Goal: Check status: Check status

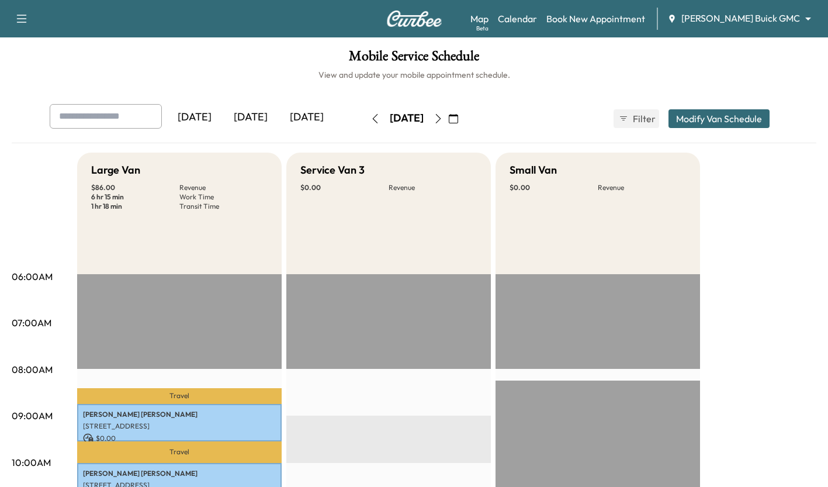
click at [252, 104] on div "[DATE]" at bounding box center [251, 117] width 56 height 27
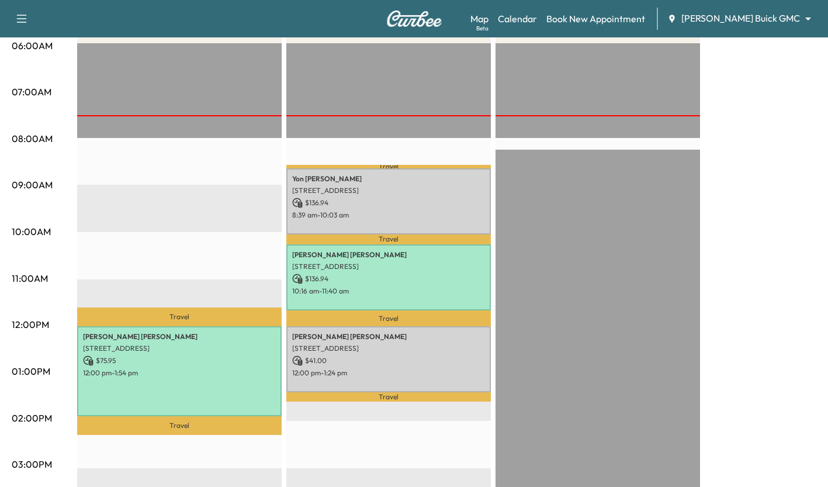
scroll to position [231, 0]
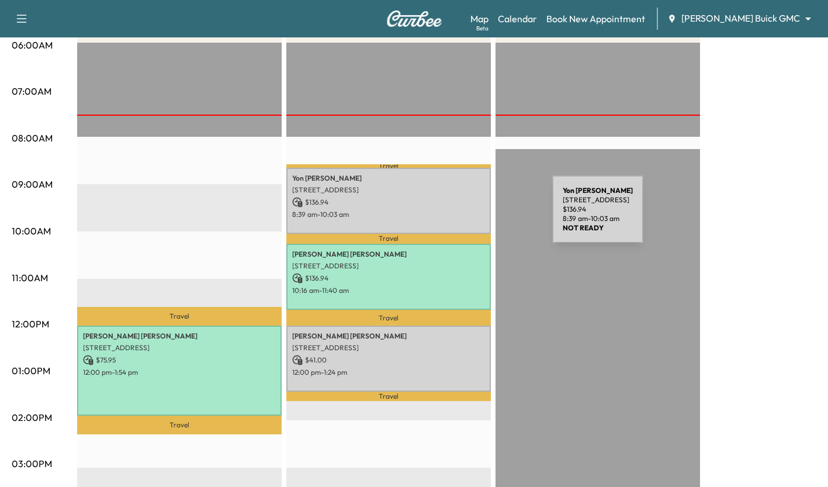
click at [465, 216] on p "8:39 am - 10:03 am" at bounding box center [388, 214] width 193 height 9
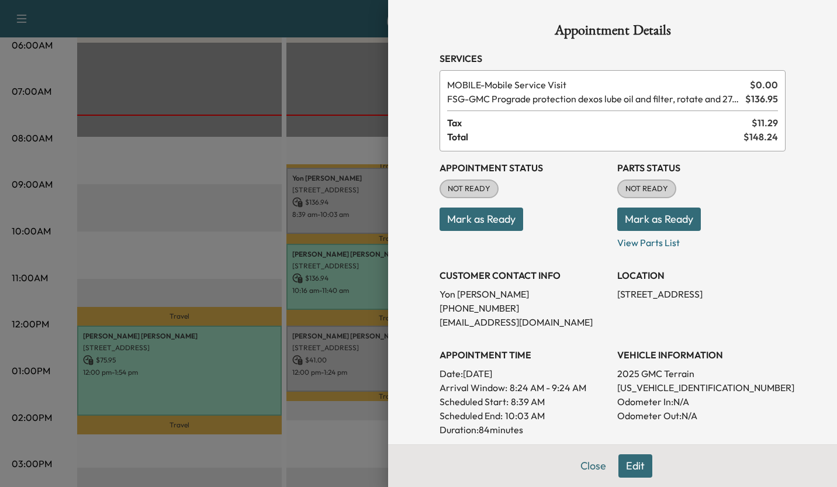
click at [575, 162] on h3 "Appointment Status" at bounding box center [524, 168] width 168 height 14
click at [376, 142] on div at bounding box center [418, 243] width 837 height 487
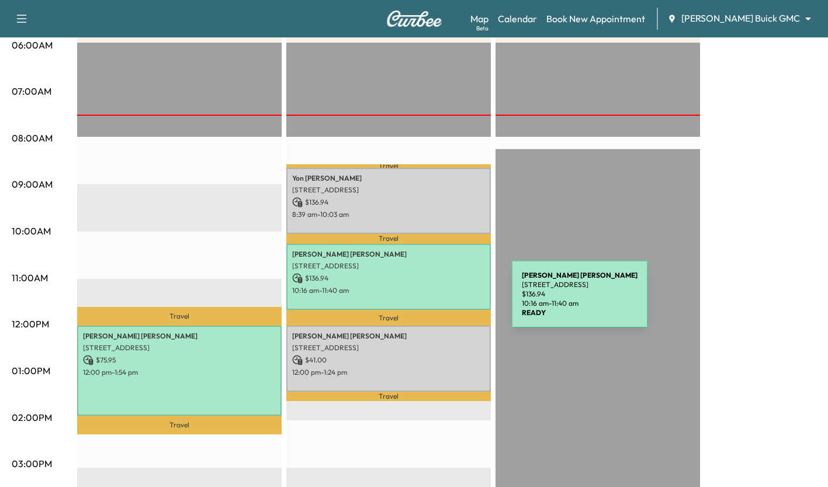
click at [424, 301] on div "Brian Glidden 16415 Addison Rd, Addison, TX 75001, USA $ 136.94 10:16 am - 11:4…" at bounding box center [388, 277] width 205 height 66
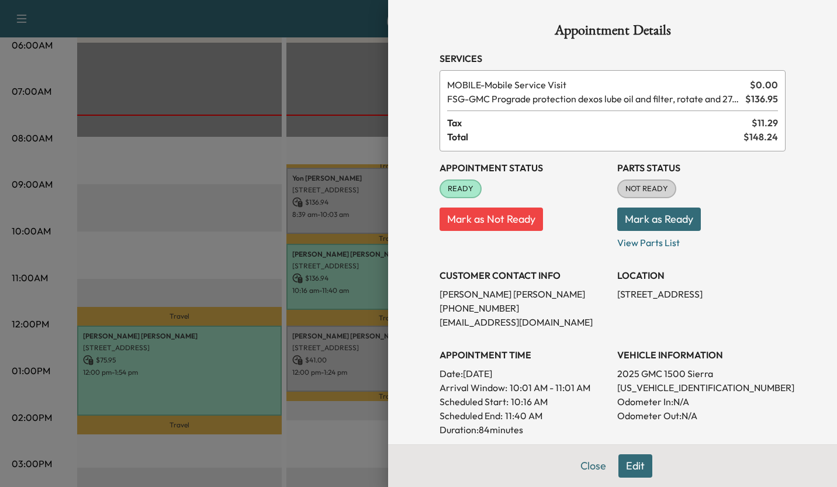
click at [338, 429] on div at bounding box center [418, 243] width 837 height 487
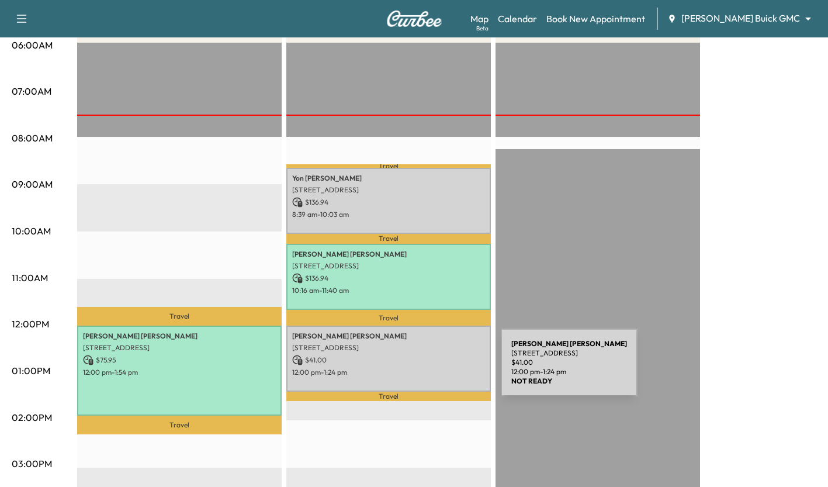
click at [413, 369] on p "12:00 pm - 1:24 pm" at bounding box center [388, 372] width 193 height 9
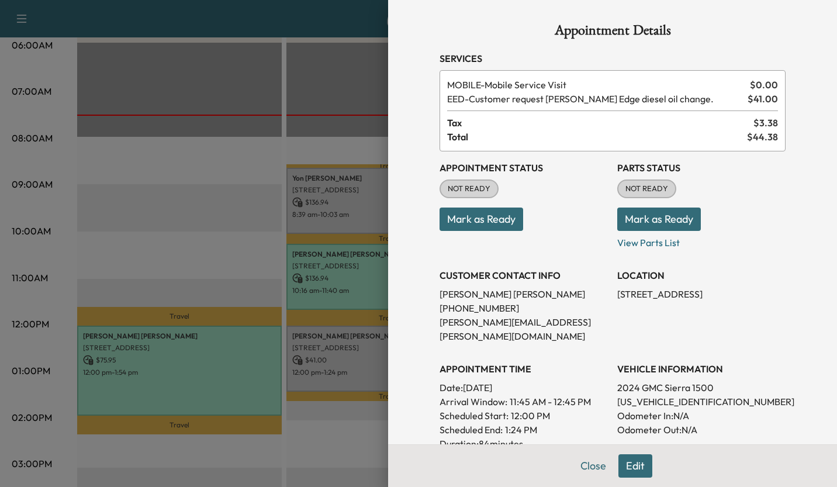
click at [337, 432] on div at bounding box center [418, 243] width 837 height 487
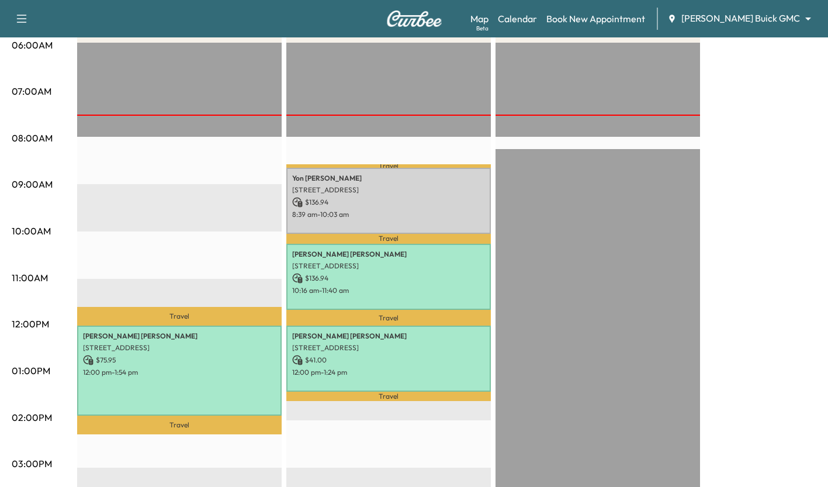
click at [452, 287] on p "10:16 am - 11:40 am" at bounding box center [388, 290] width 193 height 9
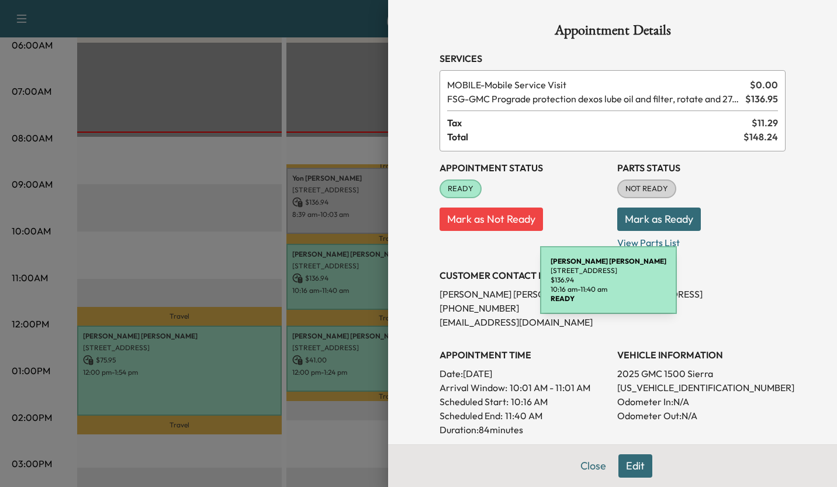
click at [596, 373] on p "Date: Monday Sep. 8, 2025" at bounding box center [524, 373] width 168 height 14
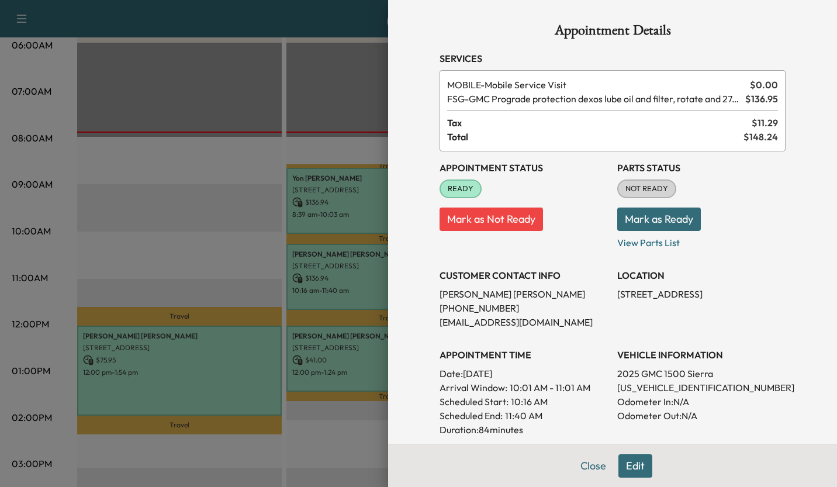
click at [165, 234] on div at bounding box center [418, 243] width 837 height 487
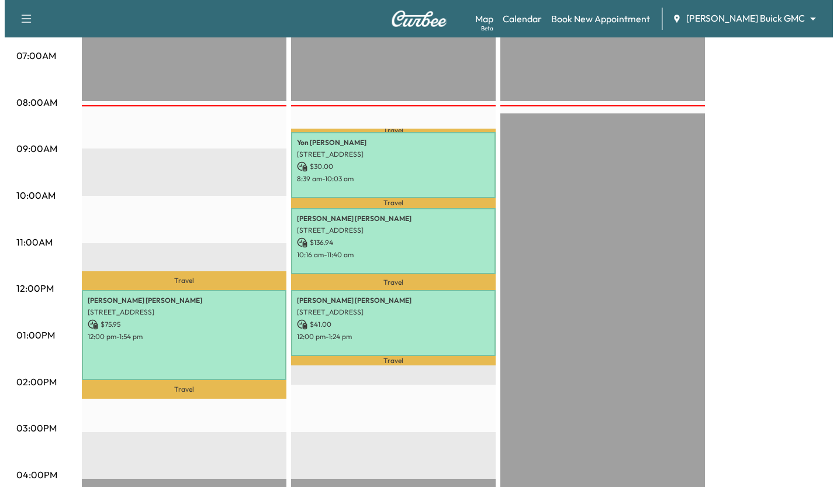
scroll to position [307, 0]
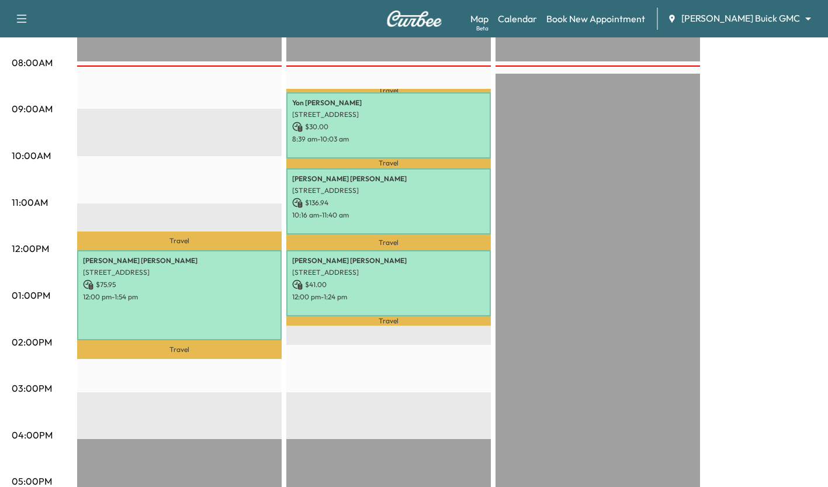
click at [413, 117] on div "[PERSON_NAME] [STREET_ADDRESS] $ 30.00 8:39 am - 10:03 am" at bounding box center [388, 125] width 205 height 66
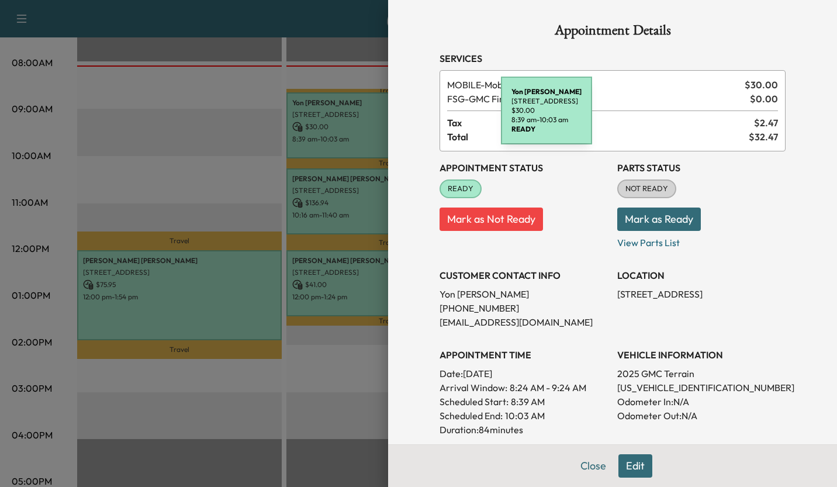
click at [166, 155] on div at bounding box center [418, 243] width 837 height 487
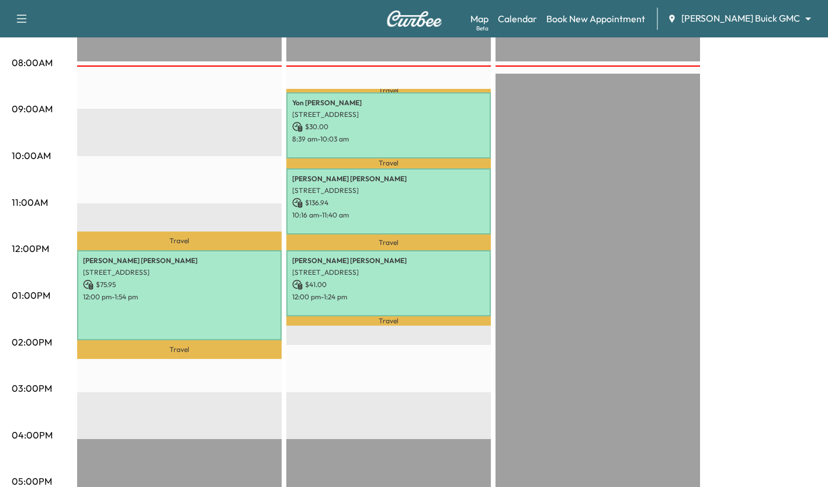
click at [458, 128] on p "$ 30.00" at bounding box center [388, 127] width 193 height 11
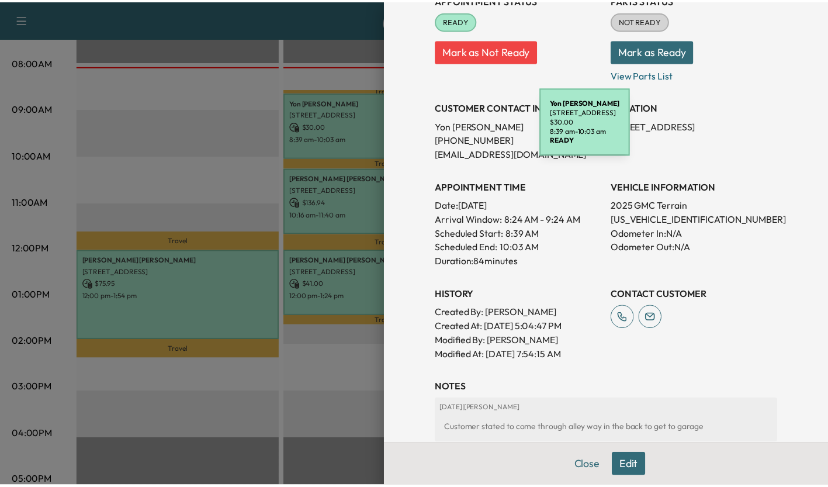
scroll to position [0, 0]
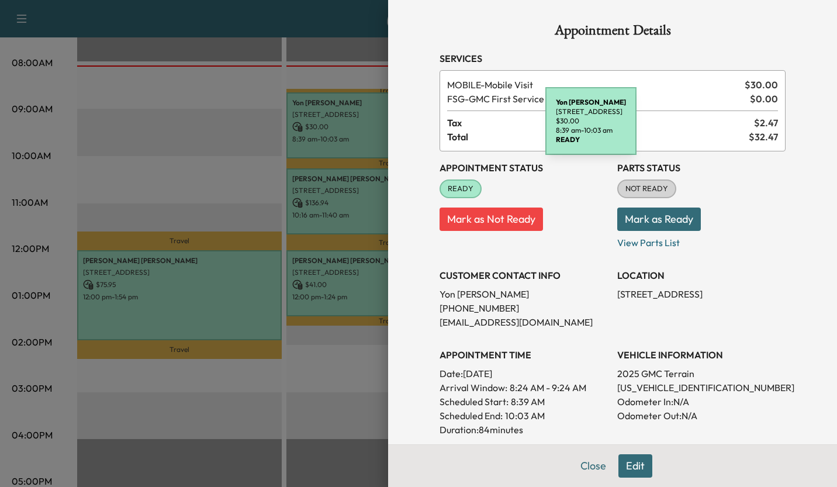
click at [174, 182] on div at bounding box center [418, 243] width 837 height 487
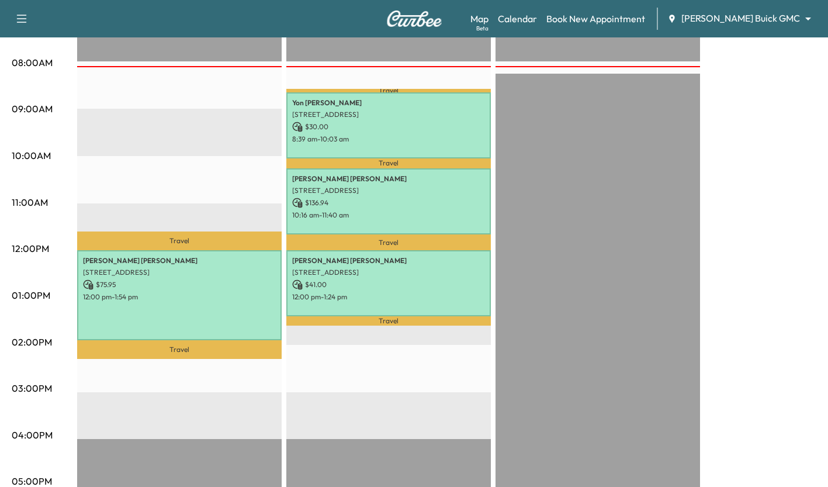
click at [214, 292] on p "12:00 pm - 1:54 pm" at bounding box center [179, 296] width 193 height 9
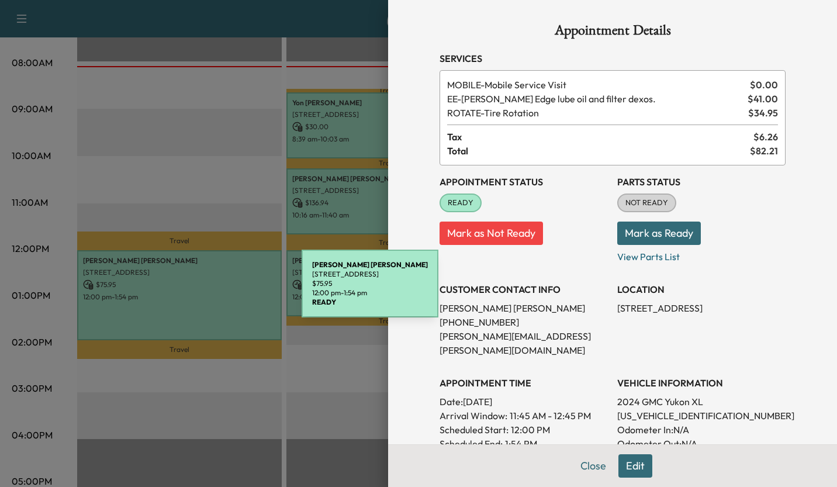
click at [181, 119] on div at bounding box center [418, 243] width 837 height 487
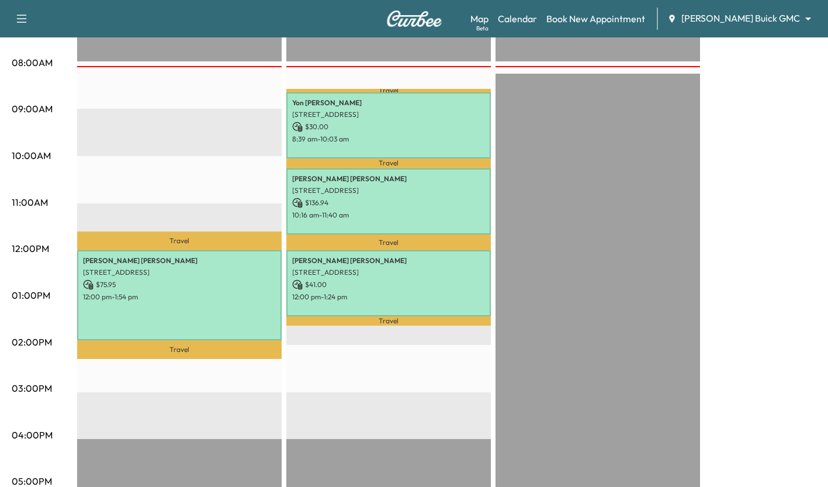
click at [459, 292] on p "12:00 pm - 1:24 pm" at bounding box center [388, 296] width 193 height 9
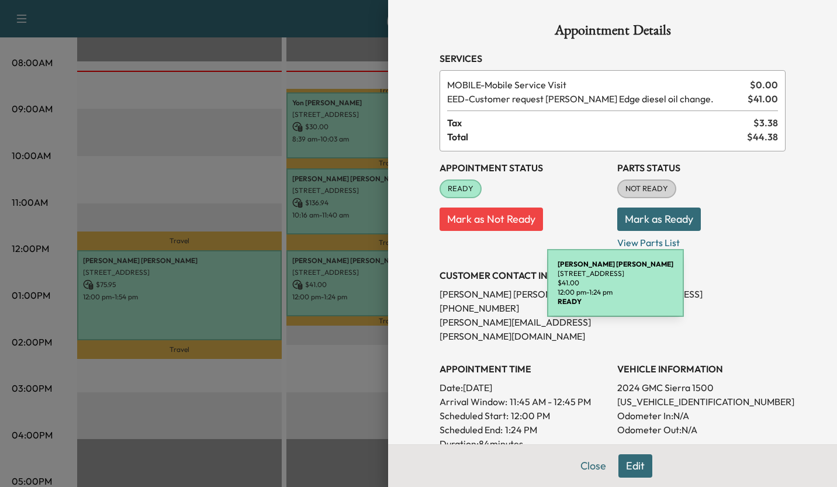
click at [585, 365] on div "APPOINTMENT TIME Date: [DATE] Arrival Window: 11:45 AM - 12:45 PM Scheduled Sta…" at bounding box center [524, 401] width 168 height 98
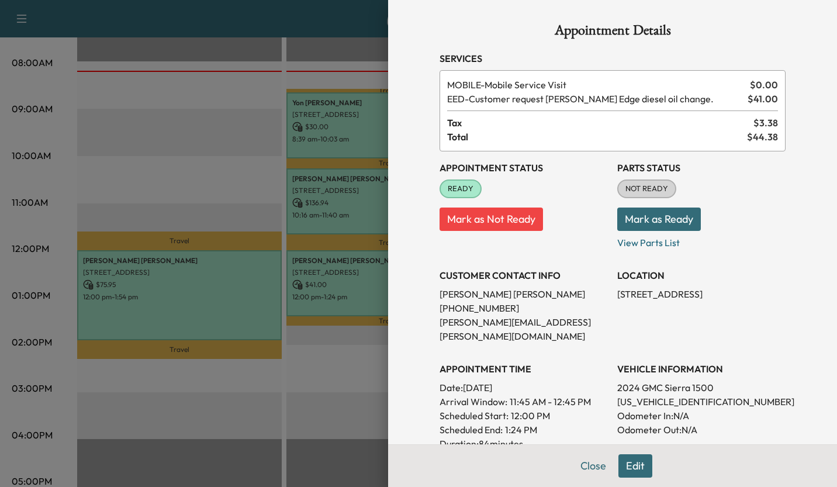
click at [332, 378] on div at bounding box center [418, 243] width 837 height 487
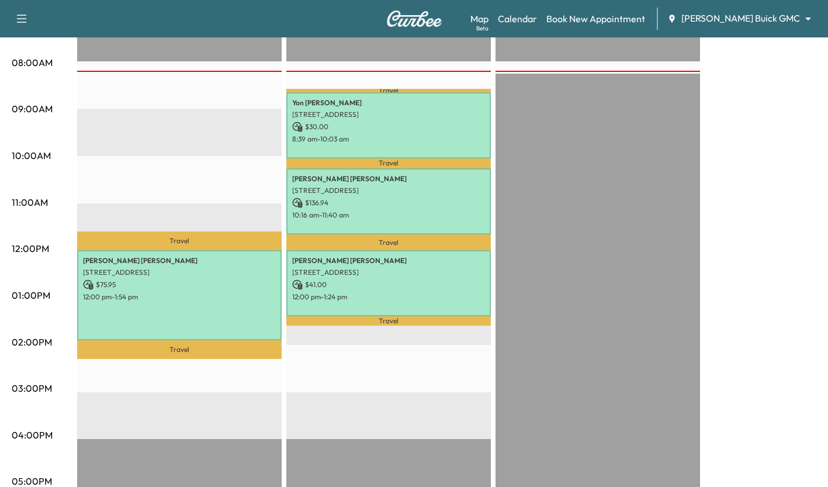
click at [442, 210] on p "10:16 am - 11:40 am" at bounding box center [388, 214] width 193 height 9
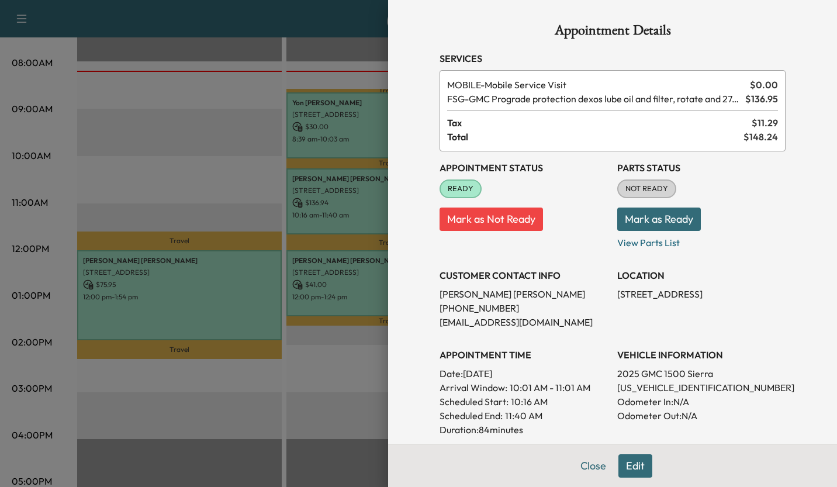
click at [205, 160] on div at bounding box center [418, 243] width 837 height 487
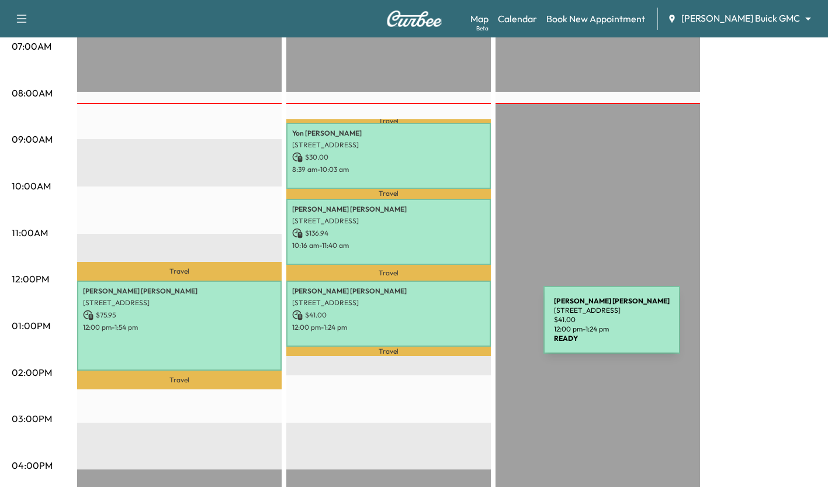
scroll to position [277, 0]
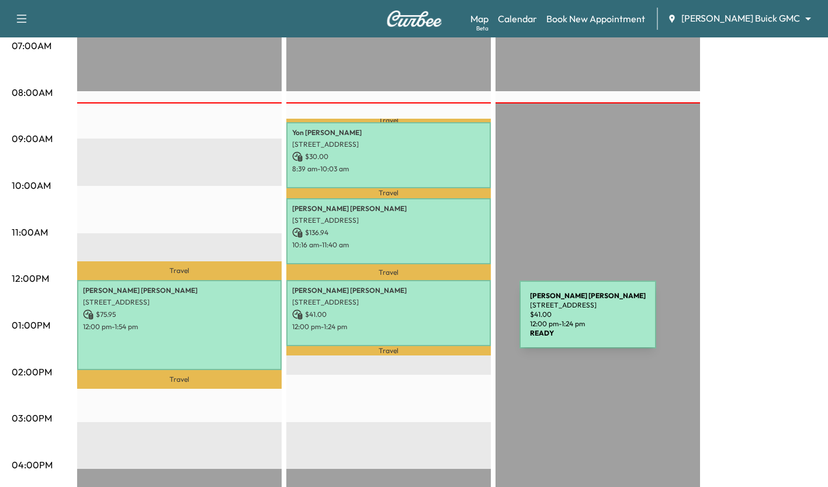
click at [418, 316] on div "[PERSON_NAME] [STREET_ADDRESS] $ 41.00 12:00 pm - 1:24 pm" at bounding box center [388, 313] width 205 height 66
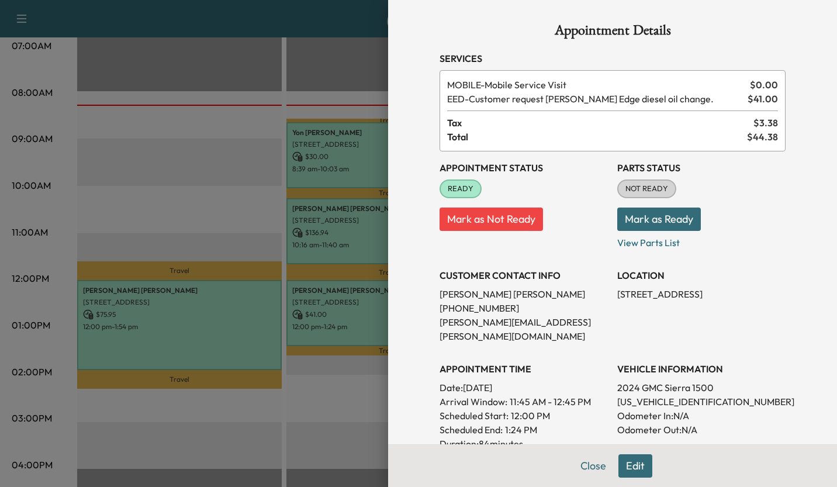
click at [302, 450] on div at bounding box center [418, 243] width 837 height 487
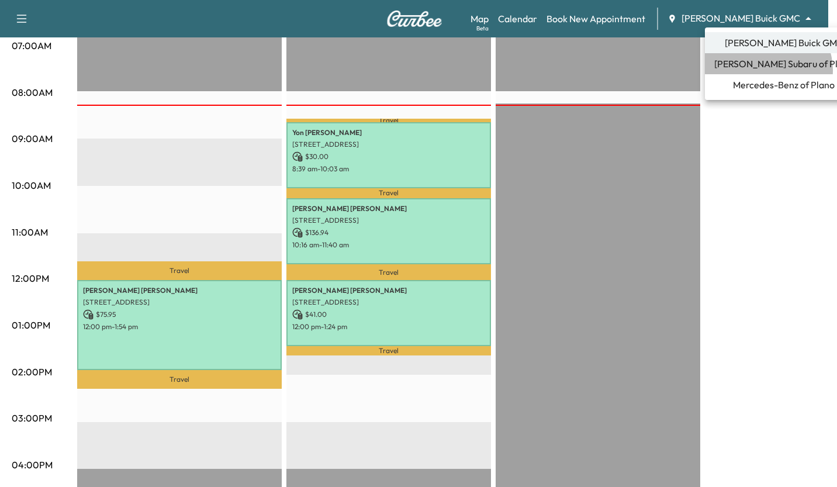
click at [767, 70] on span "[PERSON_NAME] Subaru of Plano" at bounding box center [783, 64] width 139 height 14
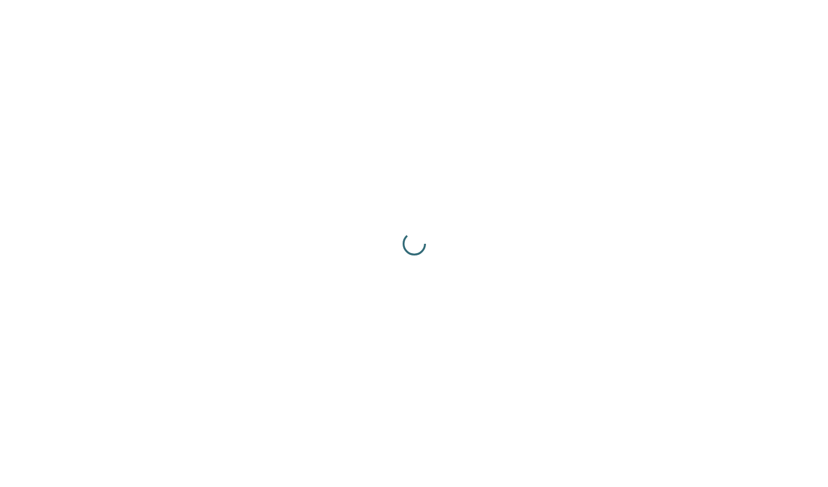
scroll to position [0, 0]
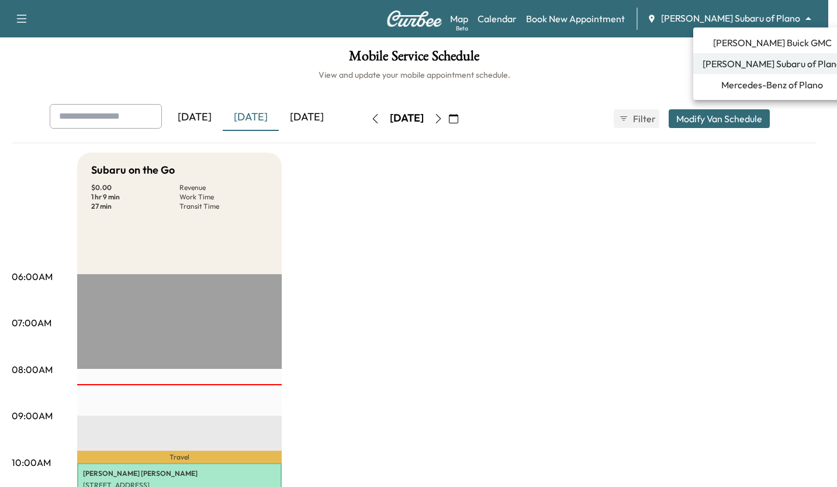
click at [763, 20] on body "Support Log Out Map Beta Calendar Book New Appointment [PERSON_NAME] Subaru of …" at bounding box center [418, 243] width 837 height 487
click at [729, 42] on span "[PERSON_NAME] Buick GMC" at bounding box center [772, 43] width 119 height 14
